Goal: Task Accomplishment & Management: Complete application form

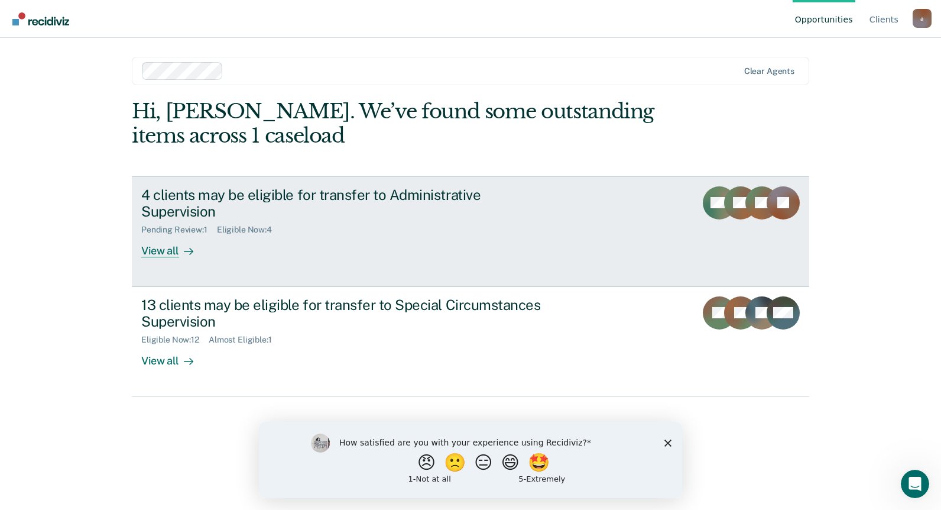
click at [164, 235] on div "View all" at bounding box center [174, 246] width 66 height 23
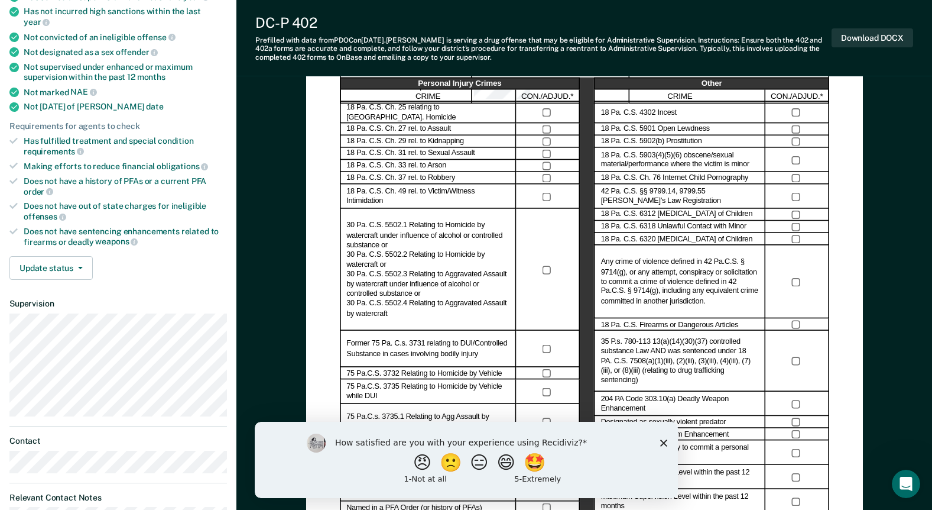
scroll to position [236, 0]
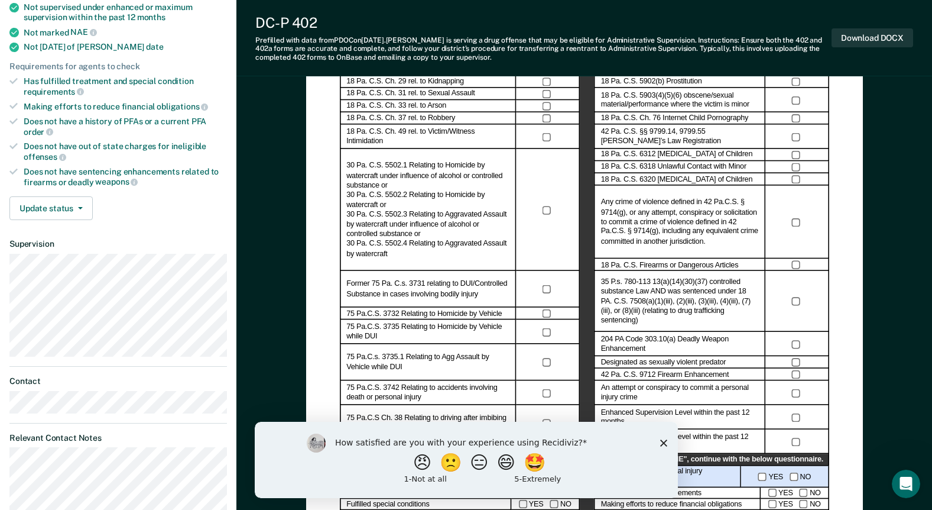
click at [667, 440] on div "How satisfied are you with your experience using Recidiviz? 😠 🙁 😑 😄 🤩 1 - Not a…" at bounding box center [465, 459] width 423 height 76
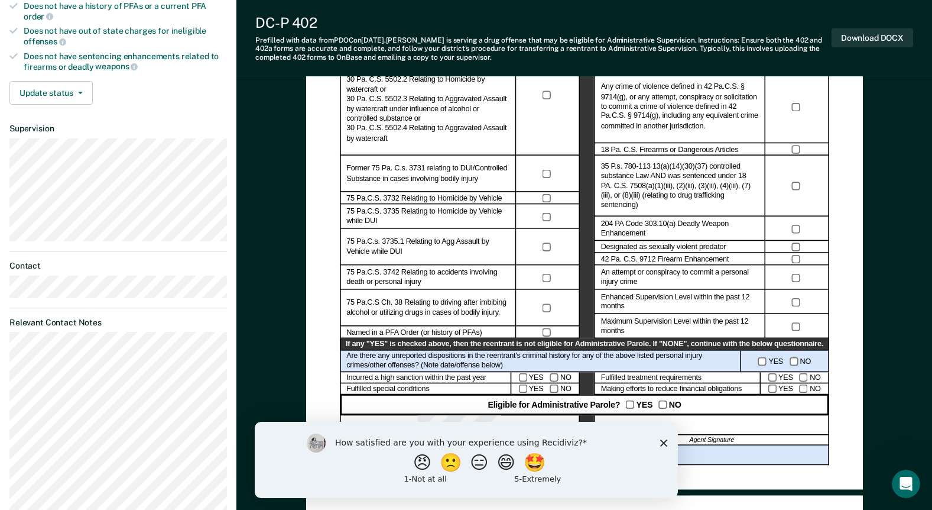
scroll to position [355, 0]
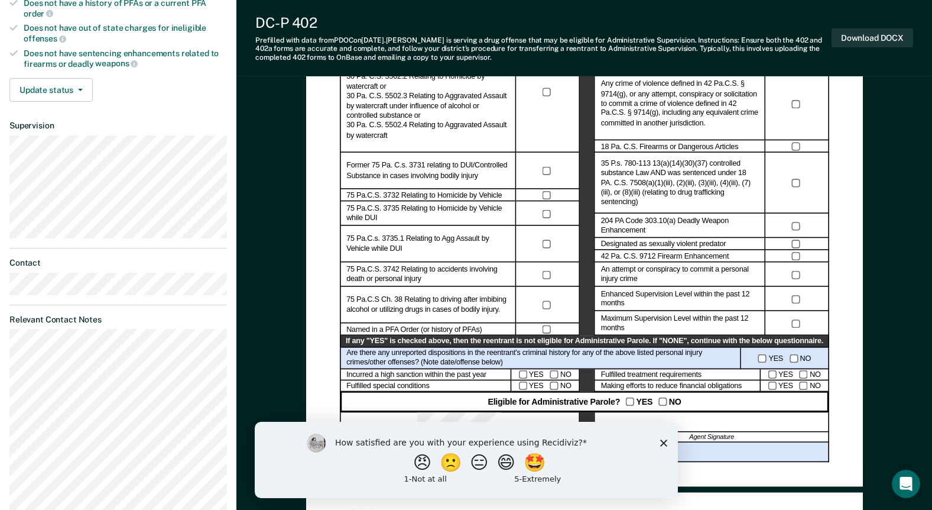
click at [663, 444] on icon "Close survey" at bounding box center [663, 442] width 7 height 7
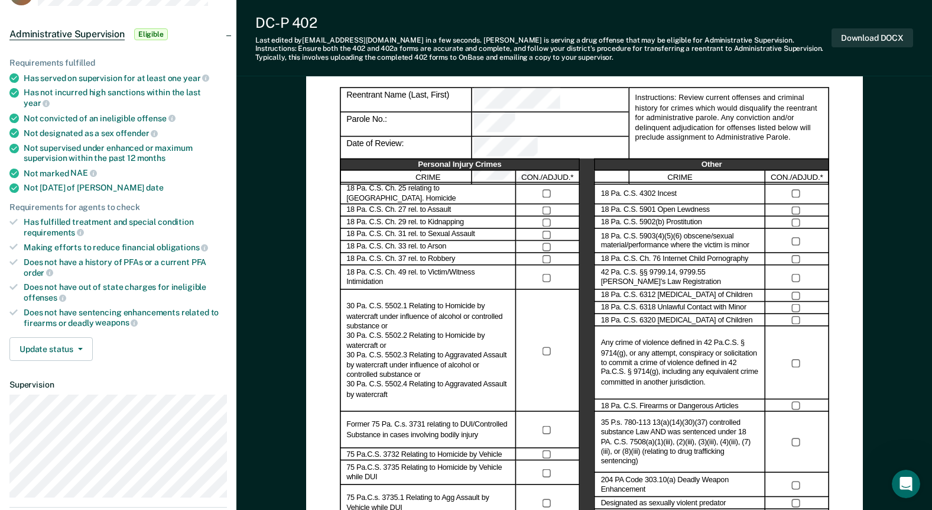
scroll to position [49, 0]
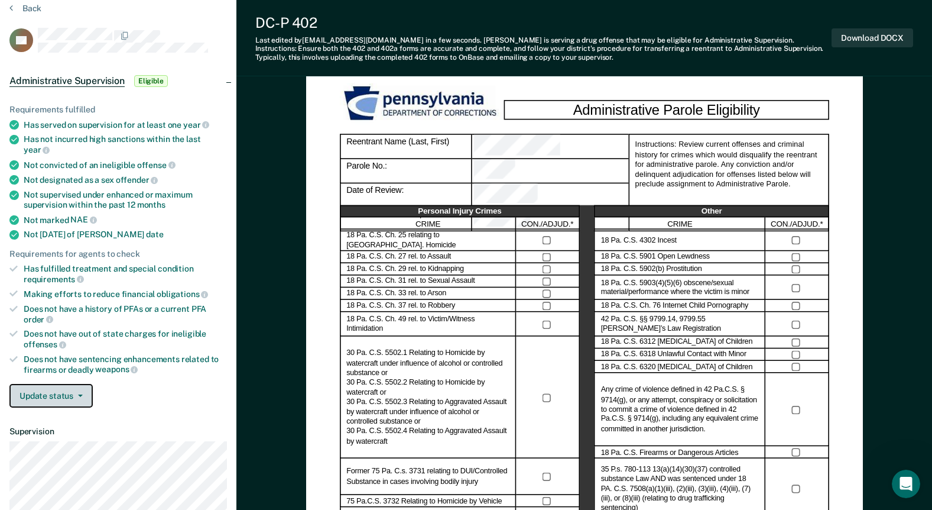
click at [50, 384] on button "Update status" at bounding box center [50, 396] width 83 height 24
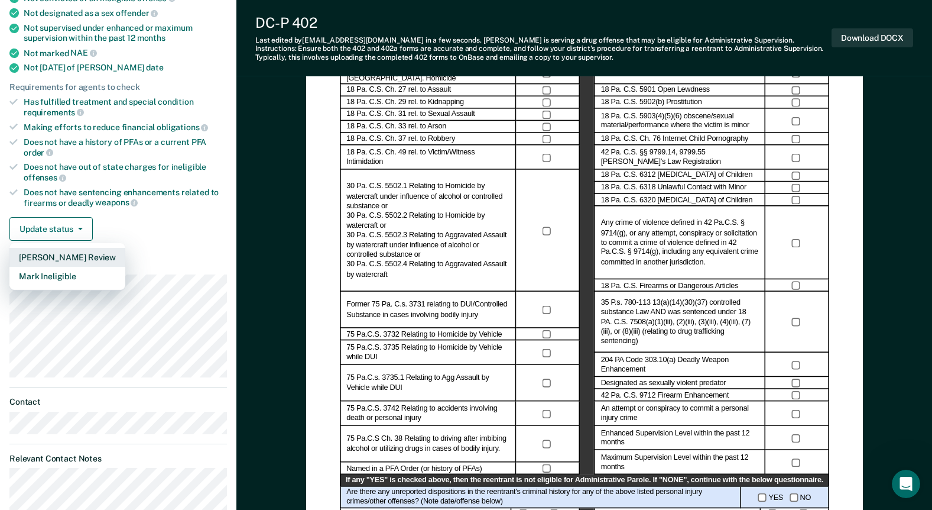
scroll to position [226, 0]
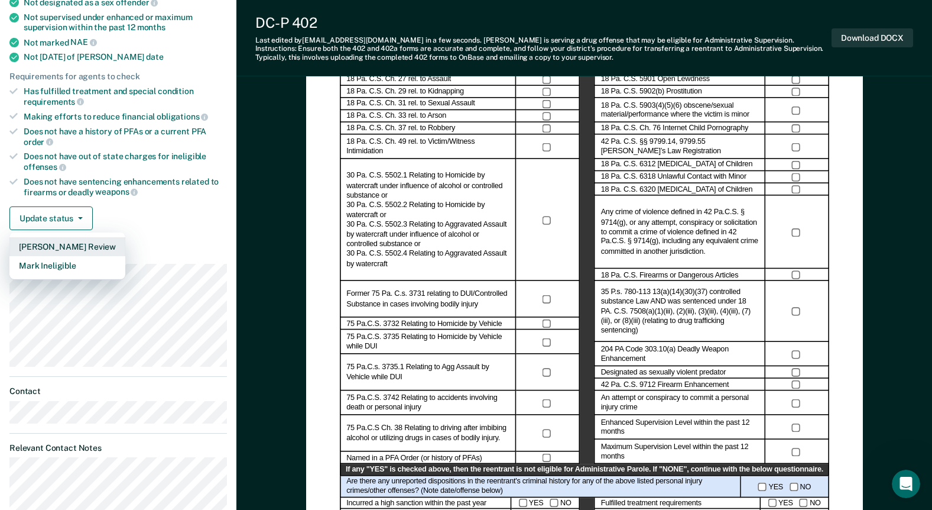
click at [80, 237] on button "[PERSON_NAME] Review" at bounding box center [67, 246] width 116 height 19
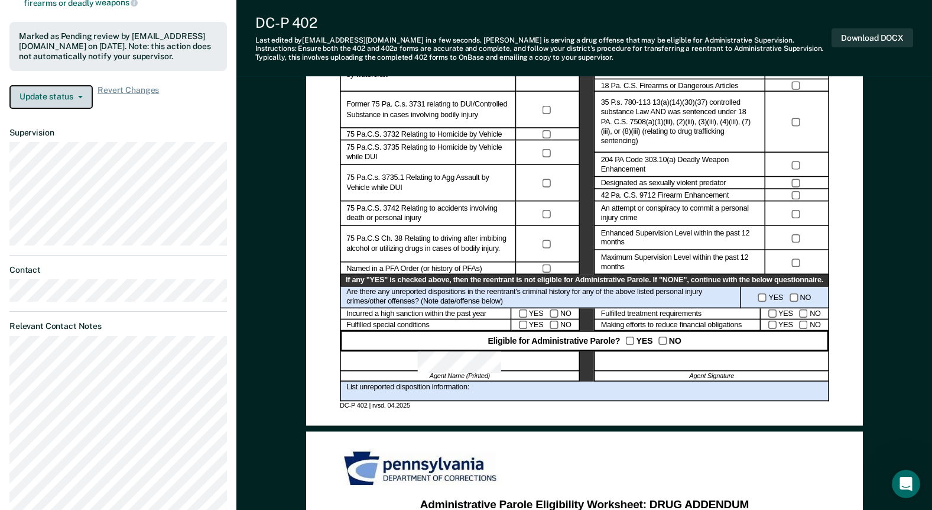
scroll to position [404, 0]
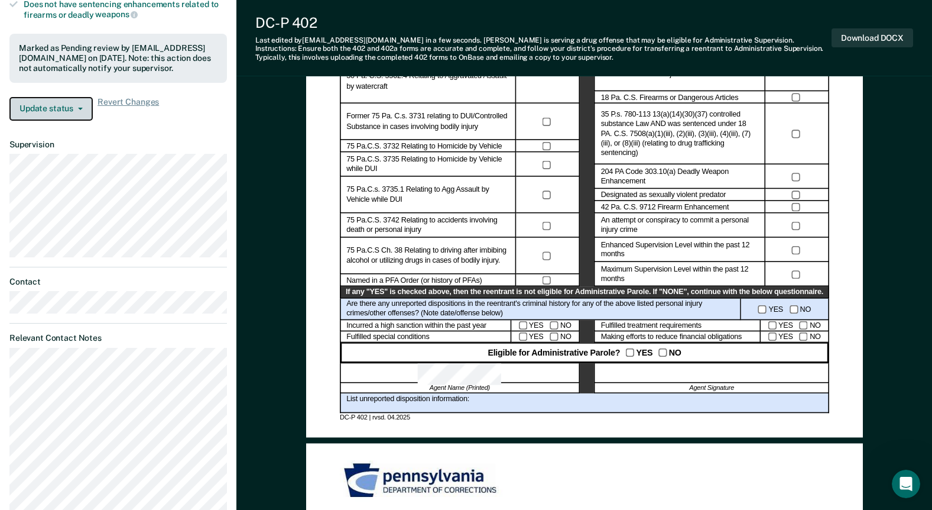
click at [79, 108] on icon "button" at bounding box center [80, 109] width 5 height 2
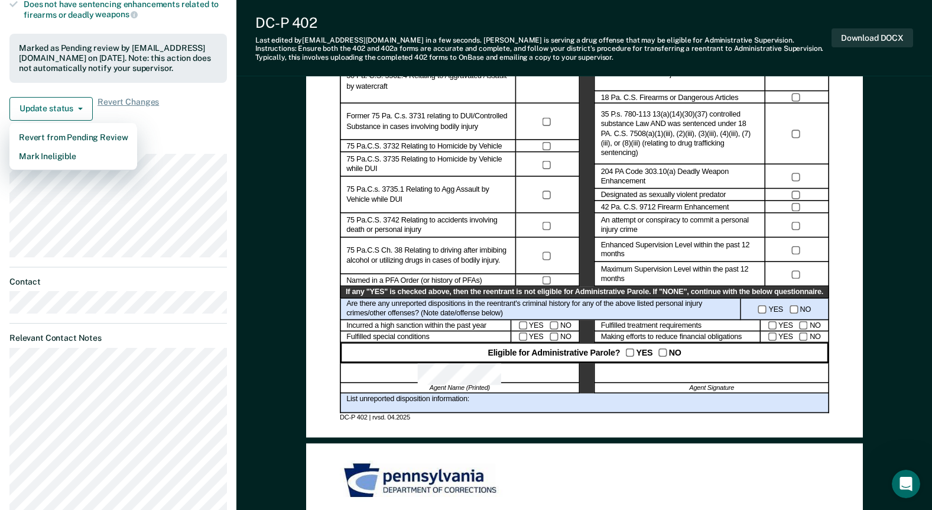
click at [209, 97] on div "Update status Revert from Pending Review Mark Ineligible Revert Changes" at bounding box center [118, 109] width 218 height 24
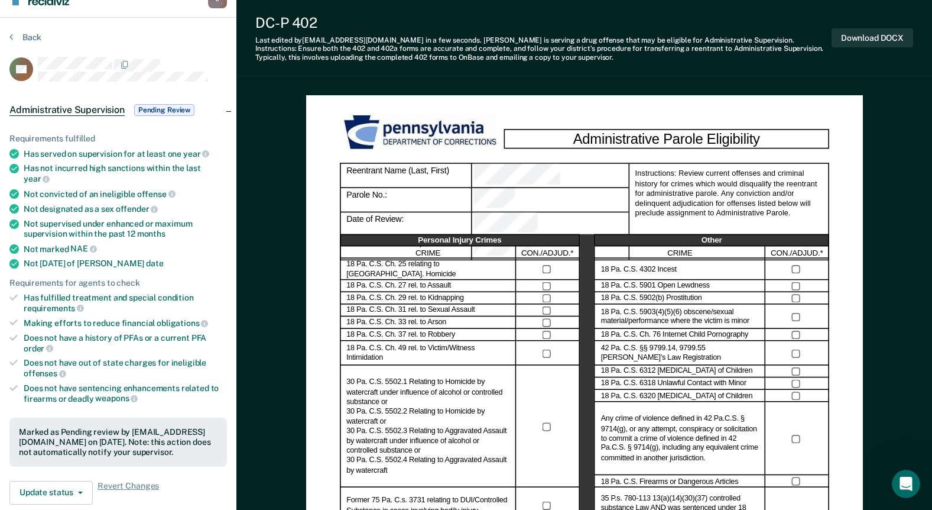
scroll to position [0, 0]
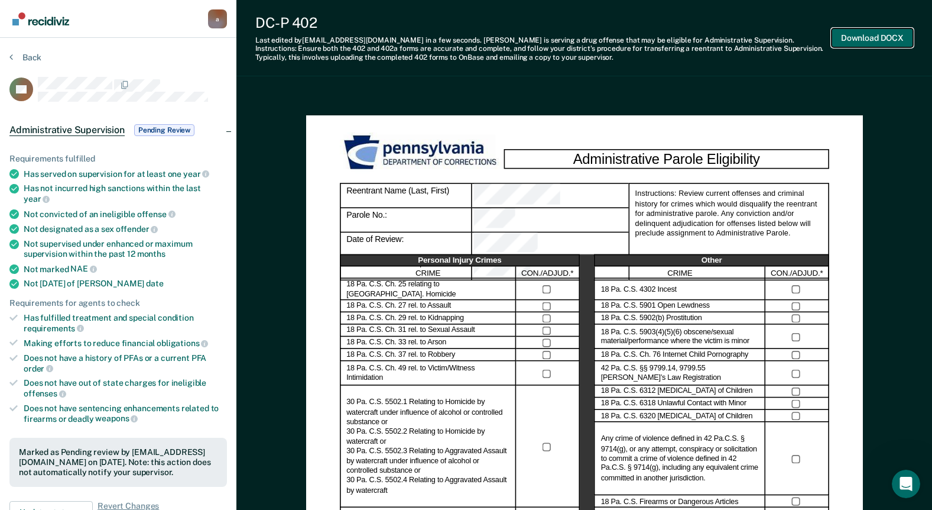
click at [897, 37] on button "Download DOCX" at bounding box center [873, 38] width 82 height 20
click at [626, 62] on div "DC-P 402 Last edited by [PERSON_NAME][EMAIL_ADDRESS][DOMAIN_NAME] in a few seco…" at bounding box center [584, 38] width 696 height 76
click at [51, 19] on img "Go to Recidiviz Home" at bounding box center [40, 18] width 57 height 13
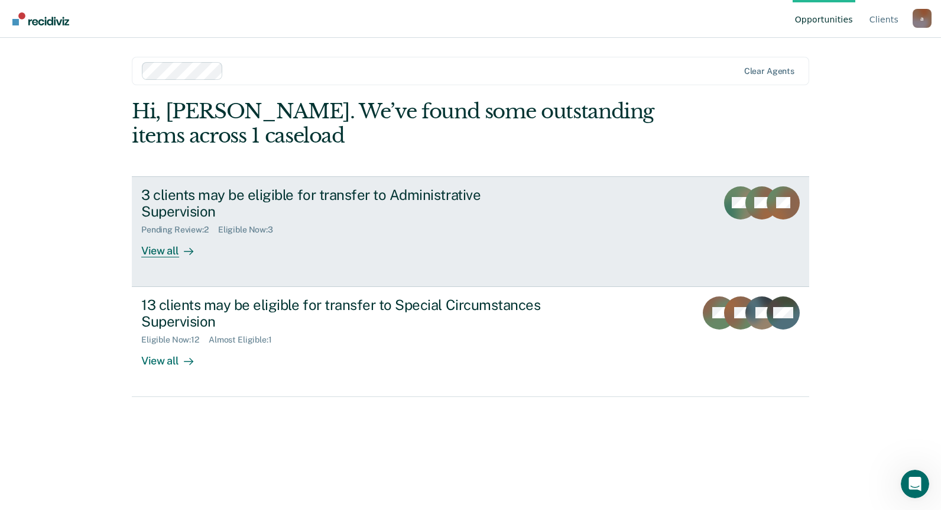
click at [164, 235] on div "View all" at bounding box center [174, 246] width 66 height 23
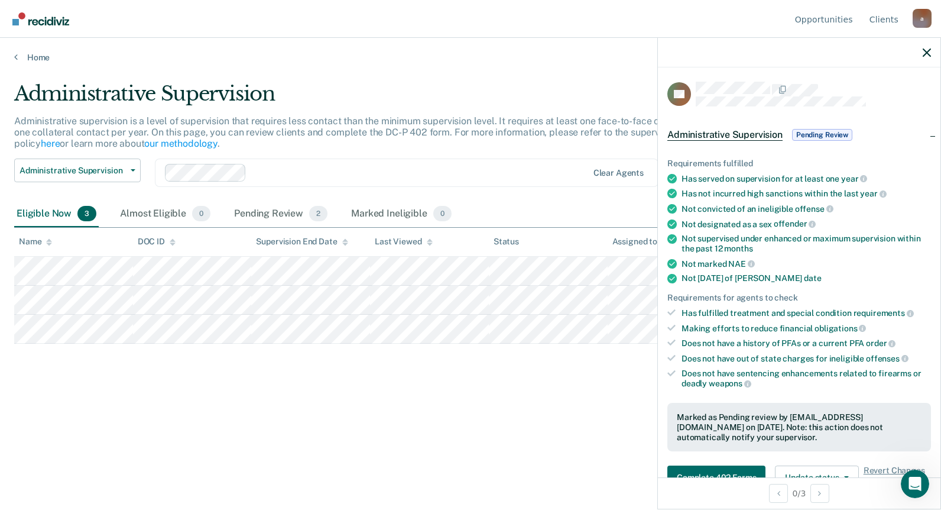
click at [923, 46] on div at bounding box center [799, 53] width 283 height 30
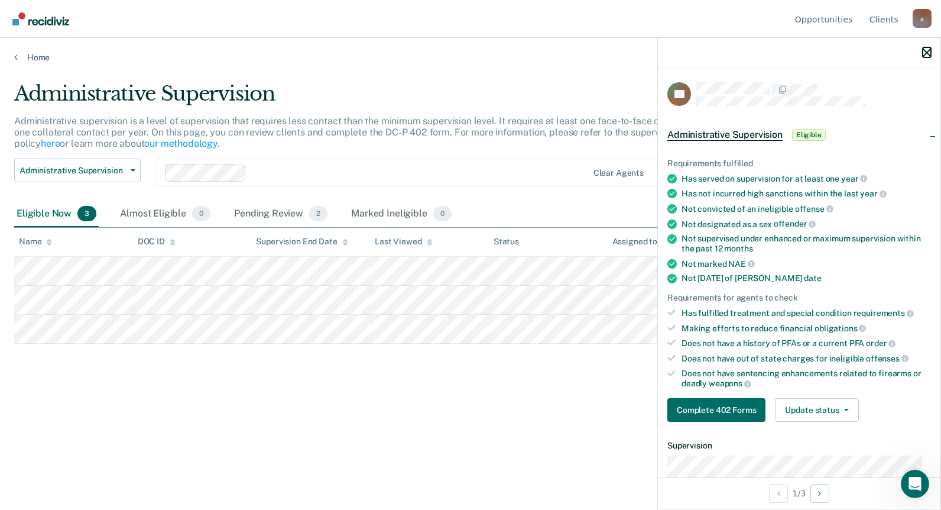
click at [927, 49] on icon "button" at bounding box center [927, 52] width 8 height 8
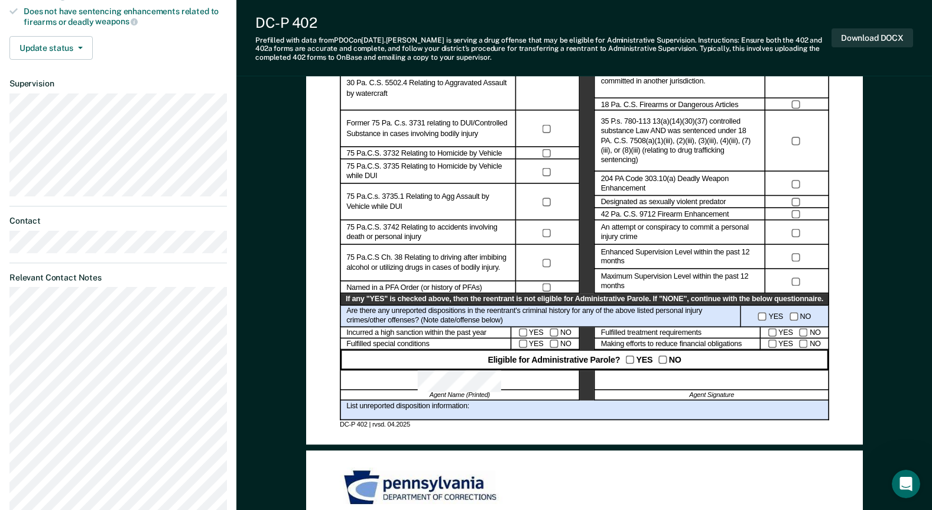
scroll to position [414, 0]
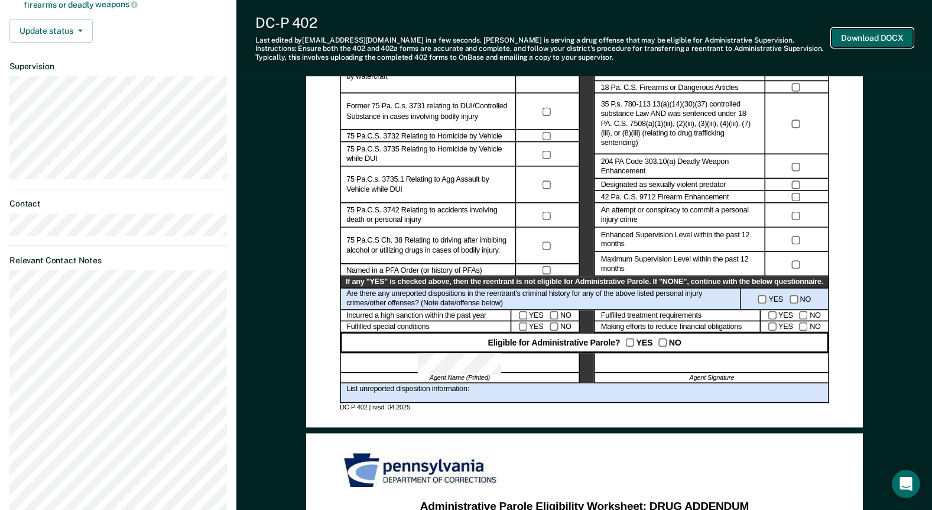
click at [886, 38] on button "Download DOCX" at bounding box center [873, 38] width 82 height 20
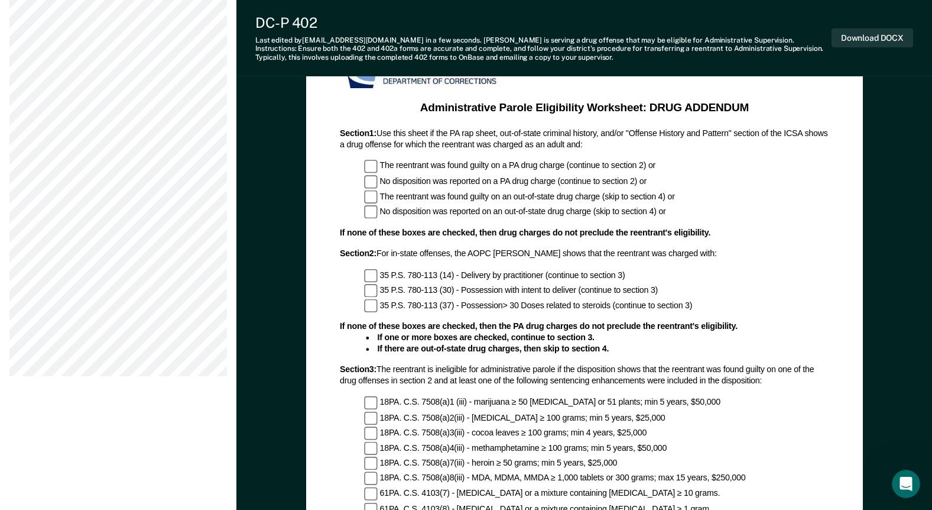
scroll to position [836, 0]
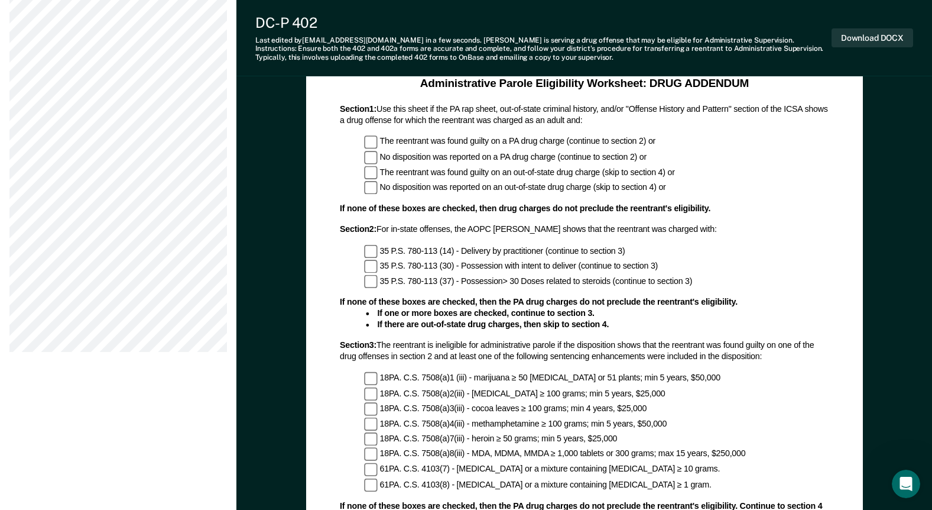
click at [822, 186] on div "Section 1 : Use this sheet if the PA rap sheet, out-of-state criminal history, …" at bounding box center [584, 159] width 489 height 111
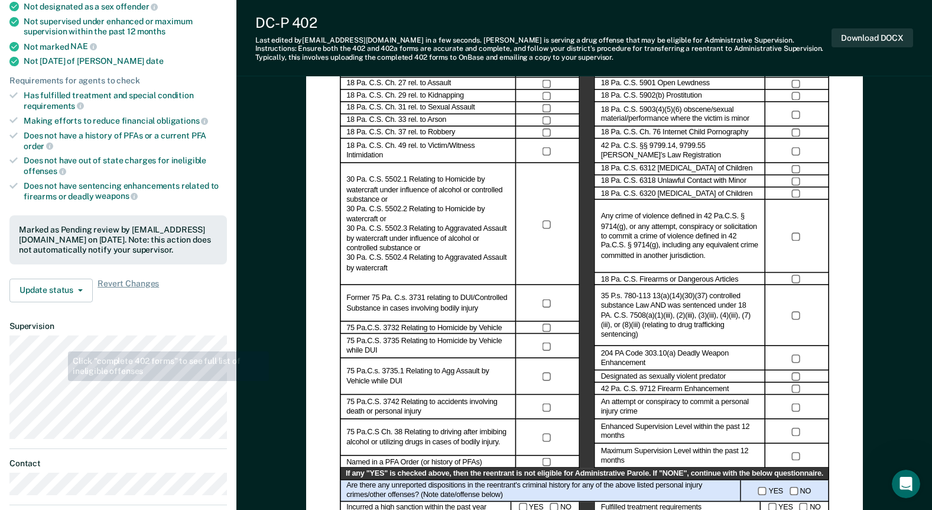
scroll to position [236, 0]
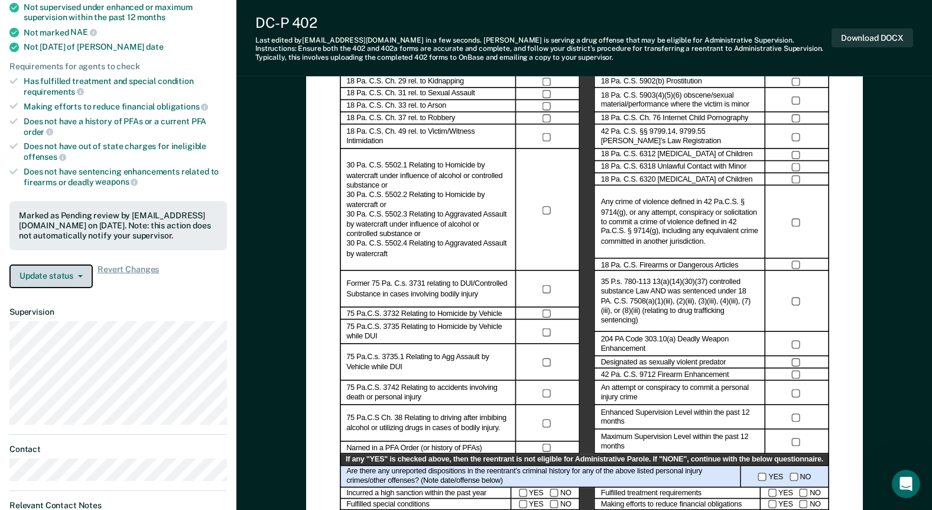
click at [81, 267] on button "Update status" at bounding box center [50, 276] width 83 height 24
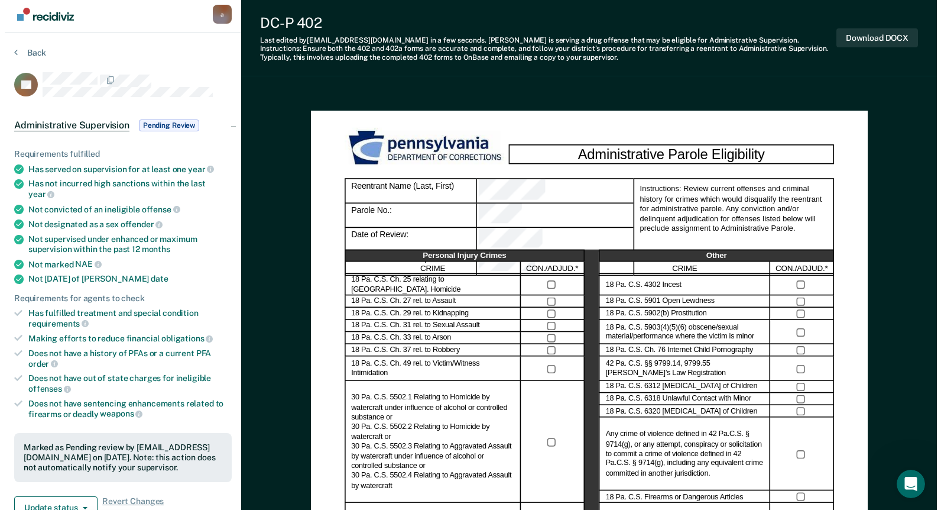
scroll to position [0, 0]
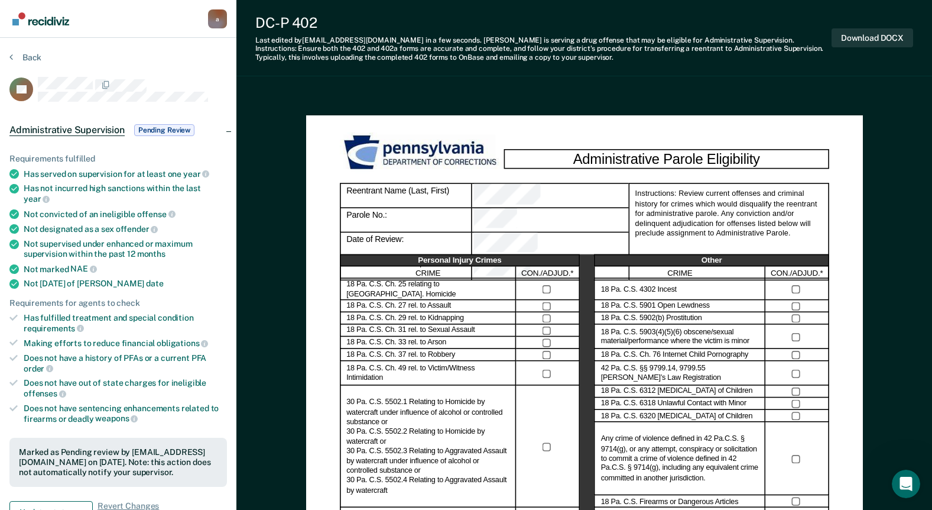
click at [35, 13] on img "Go to Recidiviz Home" at bounding box center [40, 18] width 57 height 13
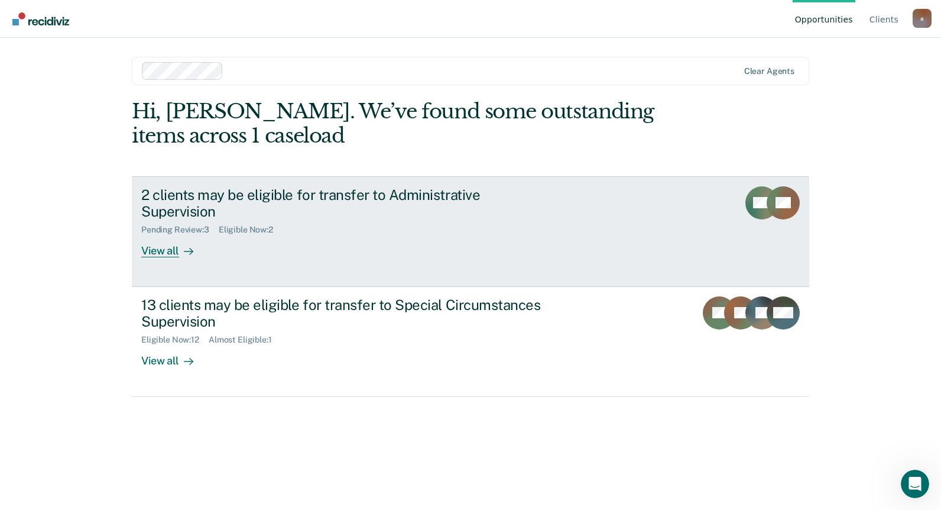
click at [148, 235] on div "View all" at bounding box center [174, 246] width 66 height 23
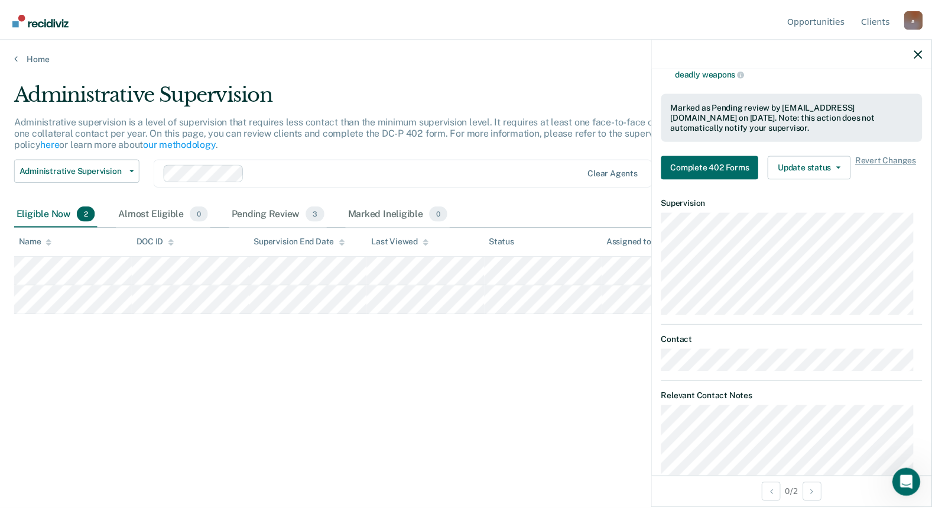
scroll to position [355, 0]
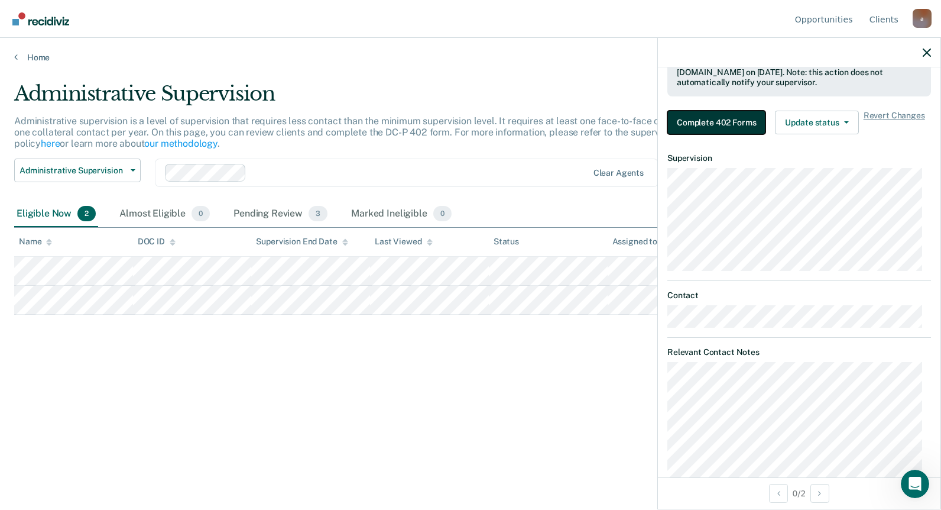
click at [714, 124] on button "Complete 402 Forms" at bounding box center [716, 123] width 98 height 24
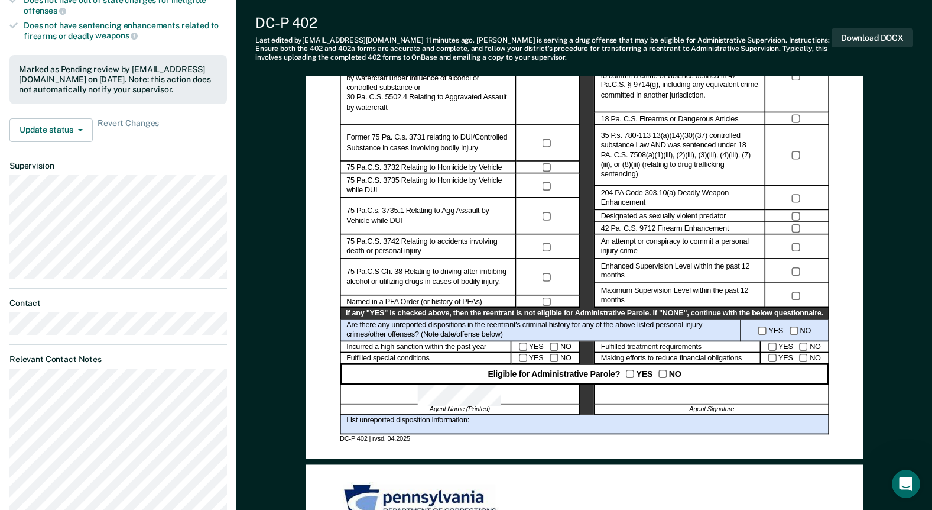
scroll to position [414, 0]
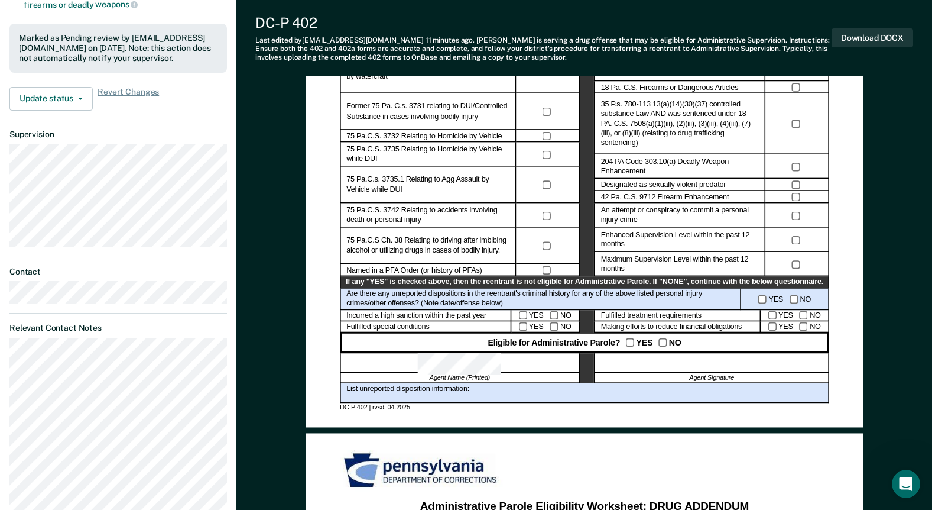
click at [549, 209] on div at bounding box center [548, 215] width 64 height 24
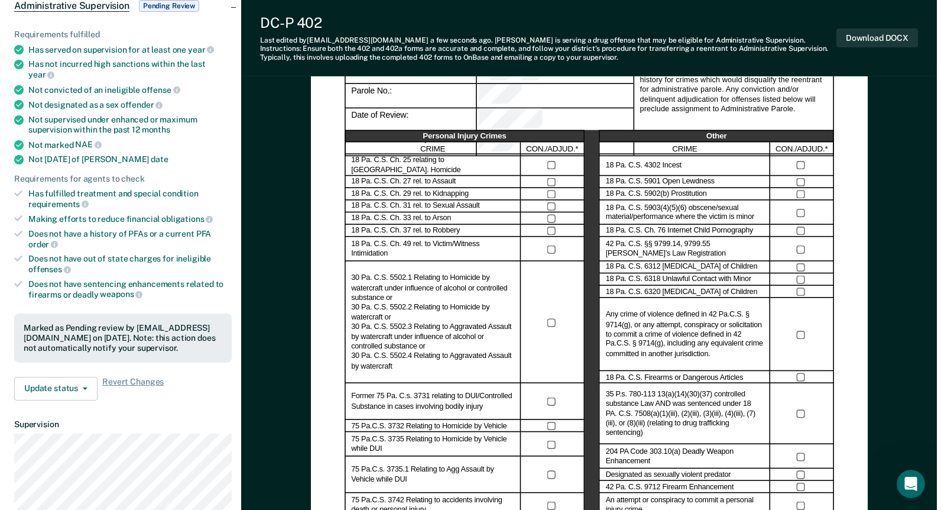
scroll to position [0, 0]
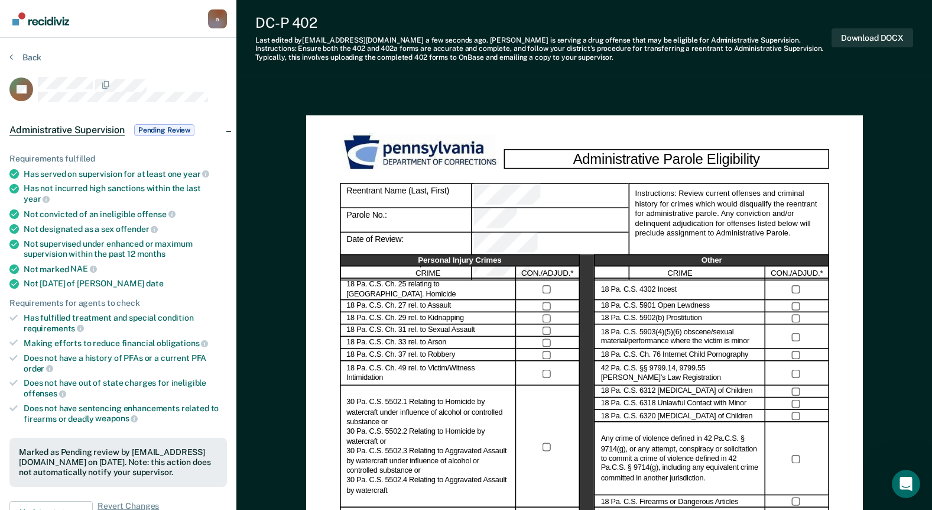
click at [26, 23] on img "Go to Recidiviz Home" at bounding box center [40, 18] width 57 height 13
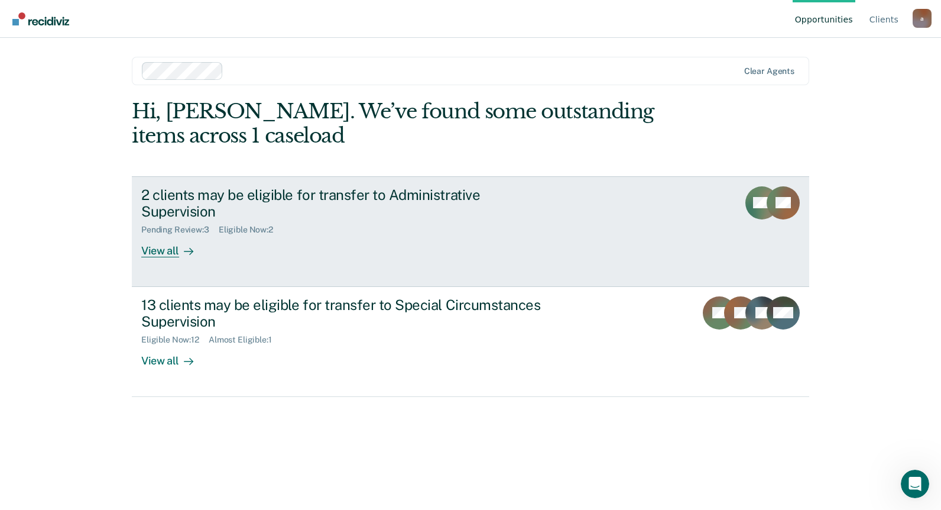
click at [267, 191] on div "2 clients may be eligible for transfer to Administrative Supervision" at bounding box center [348, 203] width 415 height 34
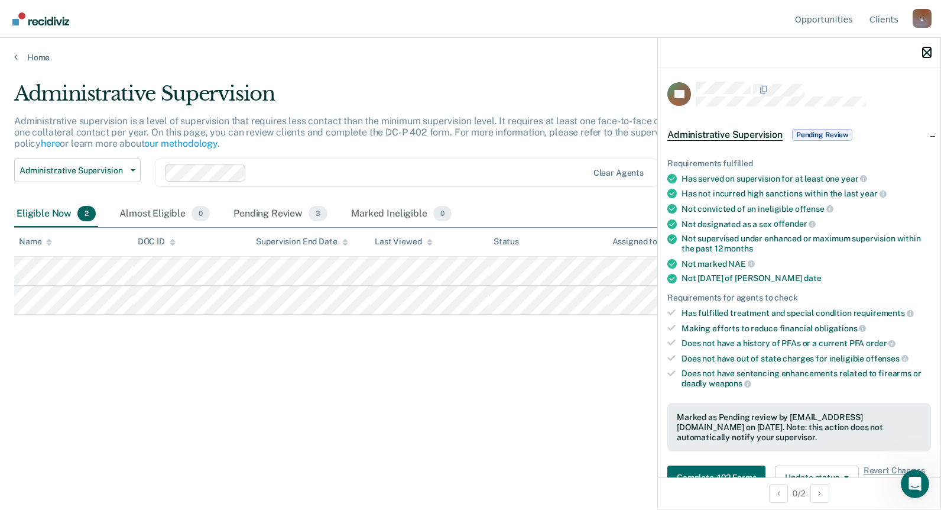
click at [923, 52] on icon "button" at bounding box center [927, 52] width 8 height 8
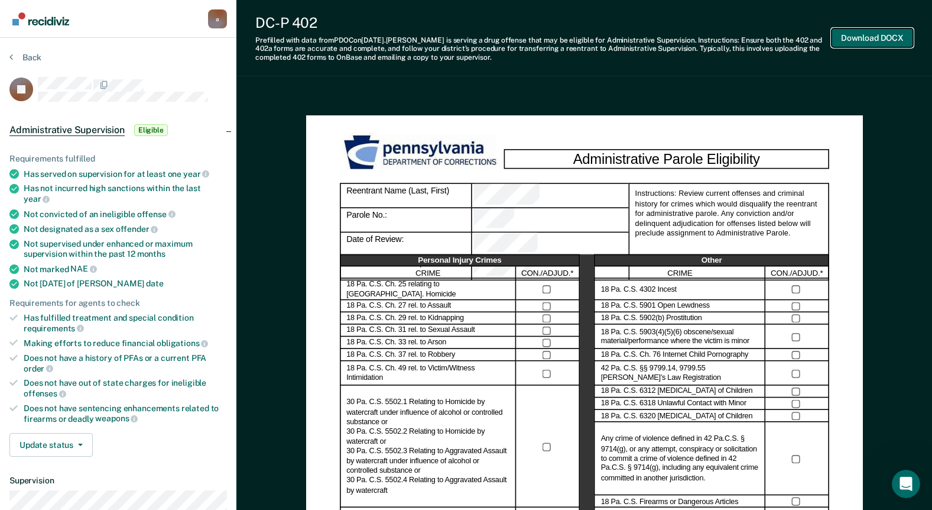
click at [879, 39] on button "Download DOCX" at bounding box center [873, 38] width 82 height 20
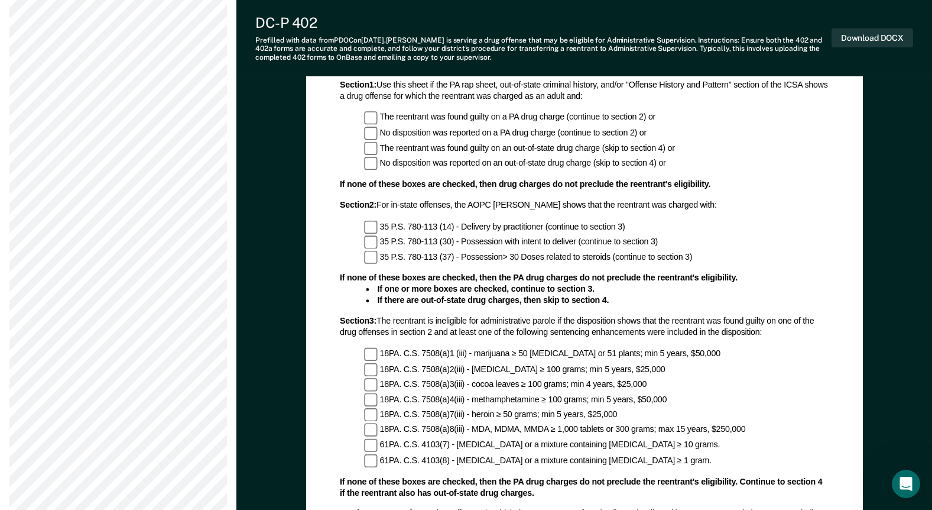
scroll to position [887, 0]
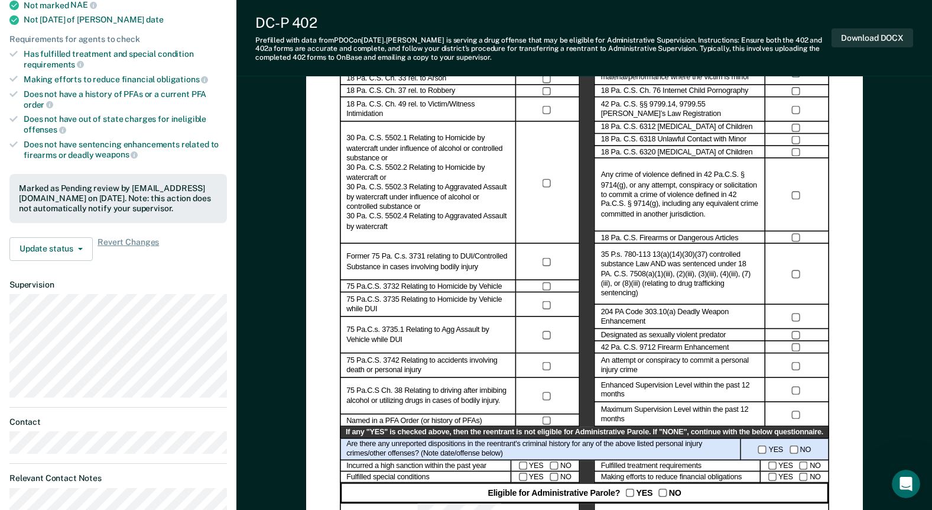
scroll to position [296, 0]
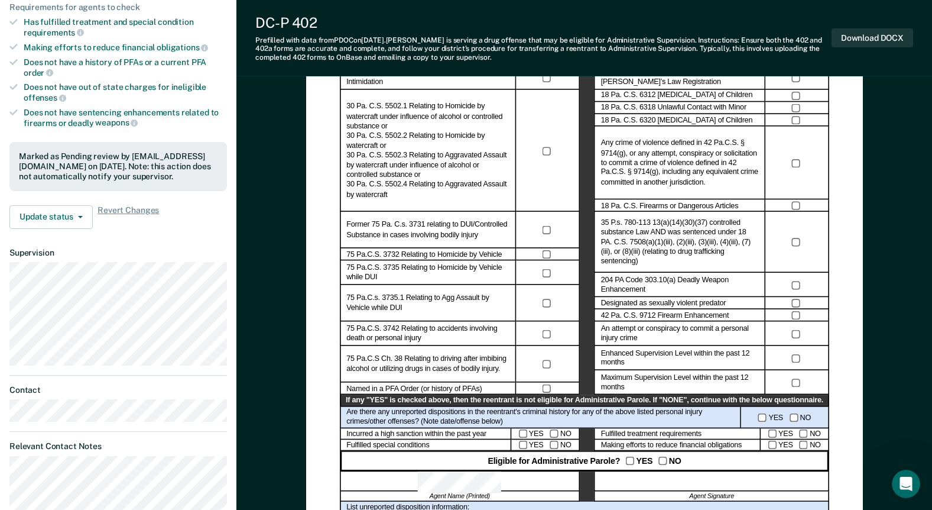
click at [801, 243] on div at bounding box center [796, 242] width 51 height 8
